Goal: Navigation & Orientation: Find specific page/section

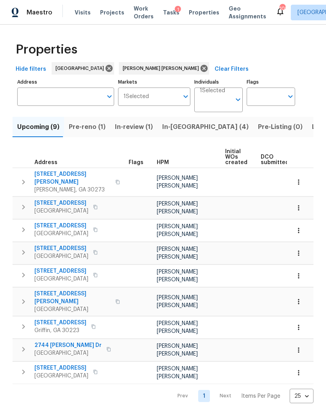
click at [258, 133] on span "Pre-Listing (0)" at bounding box center [280, 127] width 45 height 11
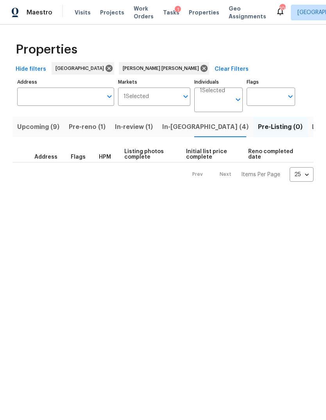
click at [312, 133] on span "Listed (17)" at bounding box center [328, 127] width 32 height 11
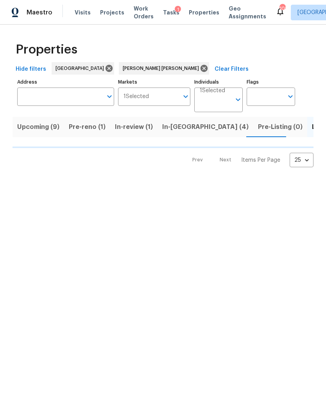
click at [126, 133] on span "In-review (1)" at bounding box center [134, 127] width 38 height 11
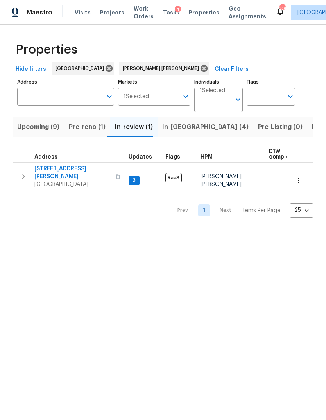
click at [180, 133] on span "In-reno (4)" at bounding box center [205, 127] width 86 height 11
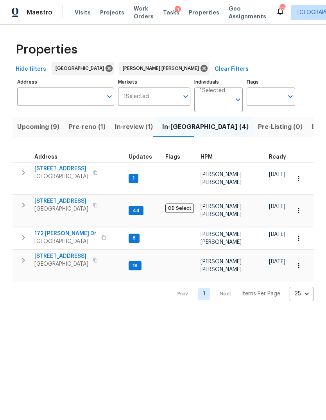
click at [59, 253] on span "125 Johnsons Walk" at bounding box center [61, 257] width 54 height 8
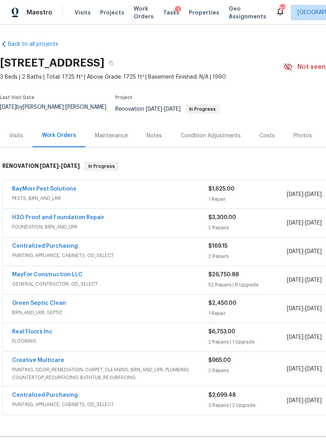
click at [297, 136] on div "Photos" at bounding box center [303, 136] width 18 height 8
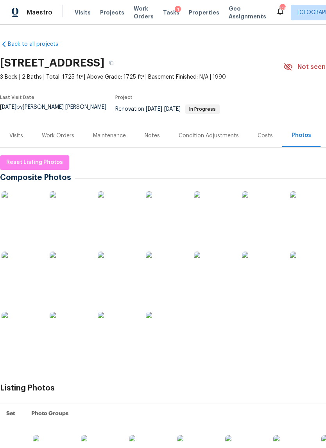
click at [26, 219] on img at bounding box center [21, 210] width 39 height 39
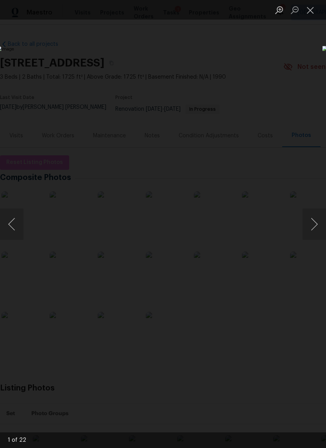
click at [313, 225] on button "Next image" at bounding box center [314, 223] width 23 height 31
click at [316, 226] on button "Next image" at bounding box center [314, 223] width 23 height 31
click at [16, 223] on button "Previous image" at bounding box center [11, 223] width 23 height 31
click at [311, 227] on button "Next image" at bounding box center [314, 223] width 23 height 31
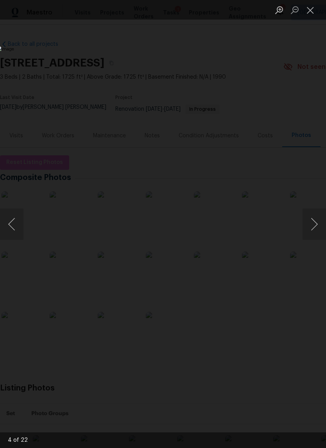
click at [313, 225] on button "Next image" at bounding box center [314, 223] width 23 height 31
click at [313, 226] on button "Next image" at bounding box center [314, 223] width 23 height 31
click at [315, 233] on button "Next image" at bounding box center [314, 223] width 23 height 31
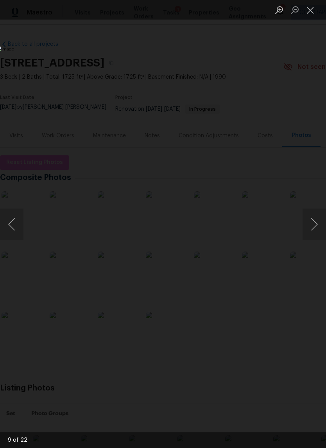
click at [313, 231] on button "Next image" at bounding box center [314, 223] width 23 height 31
click at [313, 229] on button "Next image" at bounding box center [314, 223] width 23 height 31
click at [311, 227] on button "Next image" at bounding box center [314, 223] width 23 height 31
click at [314, 225] on button "Next image" at bounding box center [314, 223] width 23 height 31
click at [20, 223] on button "Previous image" at bounding box center [11, 223] width 23 height 31
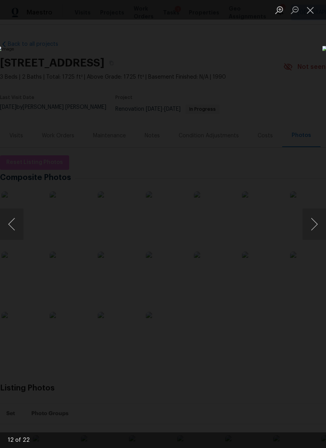
click at [305, 230] on button "Next image" at bounding box center [314, 223] width 23 height 31
click at [312, 230] on button "Next image" at bounding box center [314, 223] width 23 height 31
click at [314, 225] on button "Next image" at bounding box center [314, 223] width 23 height 31
click at [318, 225] on button "Next image" at bounding box center [314, 223] width 23 height 31
click at [316, 225] on button "Next image" at bounding box center [314, 223] width 23 height 31
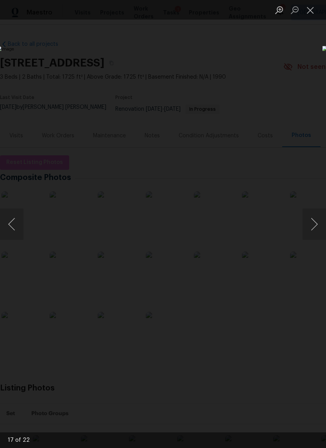
click at [318, 230] on button "Next image" at bounding box center [314, 223] width 23 height 31
click at [315, 226] on button "Next image" at bounding box center [314, 223] width 23 height 31
click at [316, 226] on button "Next image" at bounding box center [314, 223] width 23 height 31
click at [314, 227] on button "Next image" at bounding box center [314, 223] width 23 height 31
click at [15, 227] on button "Previous image" at bounding box center [11, 223] width 23 height 31
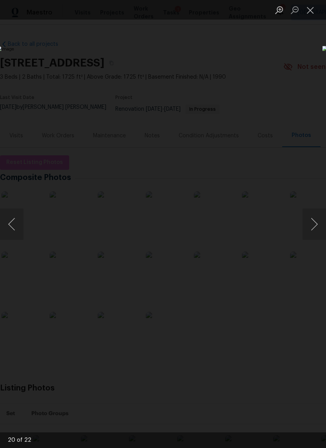
click at [309, 225] on button "Next image" at bounding box center [314, 223] width 23 height 31
click at [184, 200] on img "Lightbox" at bounding box center [11, 346] width 1491 height 2046
click at [14, 225] on button "Previous image" at bounding box center [11, 223] width 23 height 31
click at [19, 229] on button "Previous image" at bounding box center [11, 223] width 23 height 31
click at [17, 237] on button "Previous image" at bounding box center [11, 223] width 23 height 31
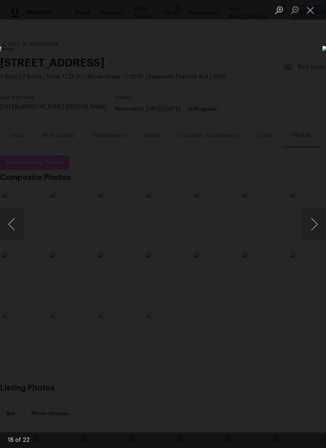
click at [23, 234] on button "Previous image" at bounding box center [11, 223] width 23 height 31
click at [14, 219] on button "Previous image" at bounding box center [11, 223] width 23 height 31
click at [19, 222] on button "Previous image" at bounding box center [11, 223] width 23 height 31
click at [15, 221] on button "Previous image" at bounding box center [11, 223] width 23 height 31
click at [316, 234] on button "Next image" at bounding box center [314, 223] width 23 height 31
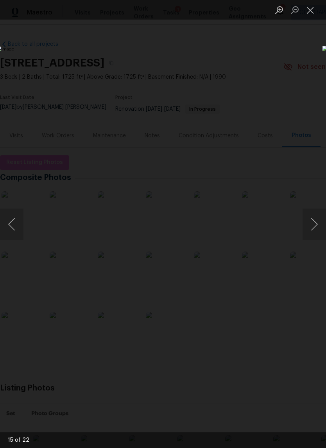
click at [320, 228] on button "Next image" at bounding box center [314, 223] width 23 height 31
click at [318, 231] on button "Next image" at bounding box center [314, 223] width 23 height 31
